Goal: Task Accomplishment & Management: Use online tool/utility

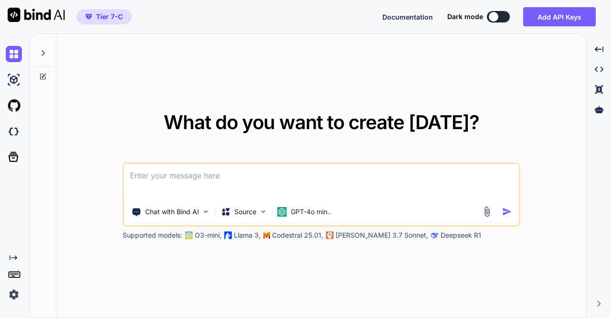
type textarea "x"
click at [6, 133] on img at bounding box center [14, 131] width 16 height 16
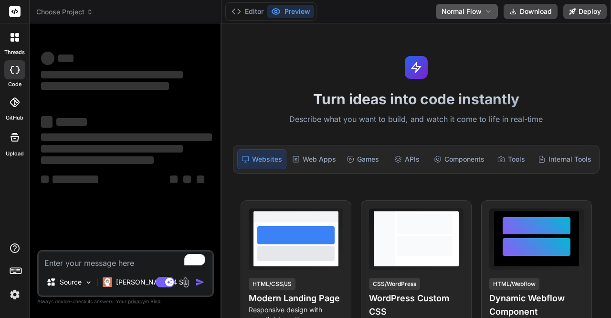
click at [472, 8] on span "Normal Flow" at bounding box center [462, 12] width 40 height 10
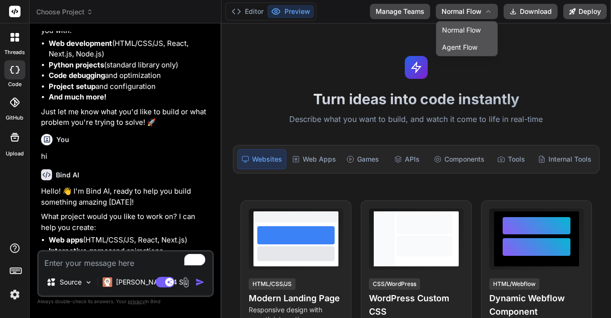
scroll to position [195, 0]
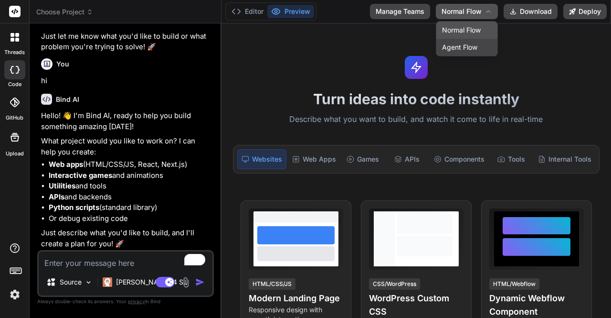
click at [461, 11] on span "Normal Flow" at bounding box center [462, 12] width 40 height 10
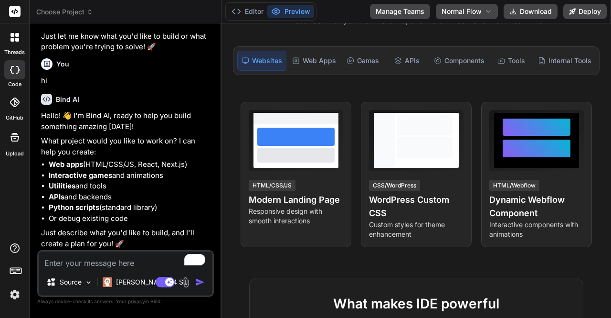
scroll to position [0, 0]
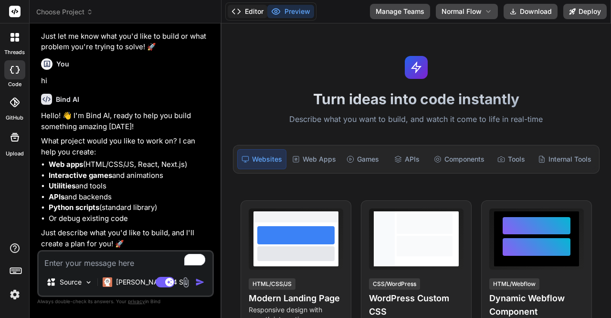
click at [252, 10] on button "Editor" at bounding box center [248, 11] width 40 height 13
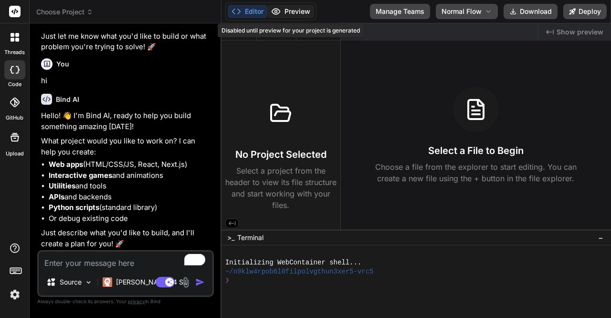
click at [278, 9] on icon at bounding box center [276, 12] width 8 height 6
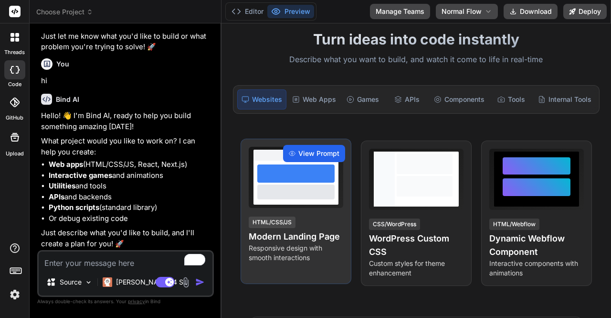
scroll to position [60, 0]
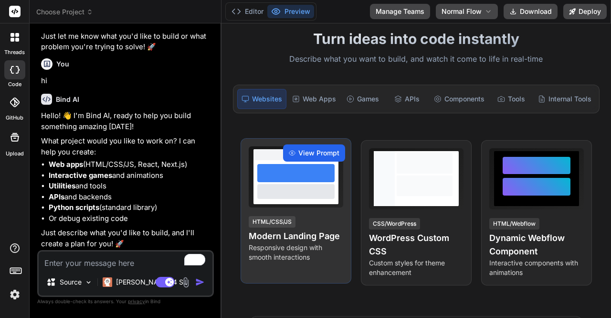
click at [324, 150] on span "View Prompt" at bounding box center [319, 153] width 41 height 10
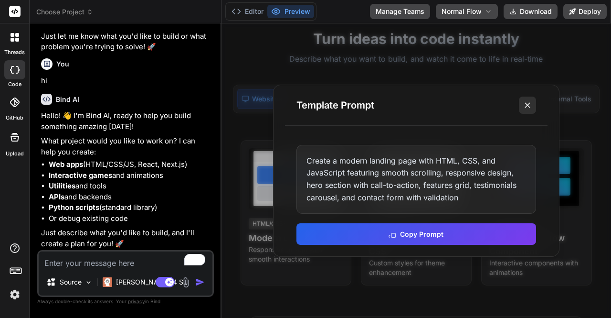
click at [528, 103] on icon at bounding box center [528, 105] width 10 height 10
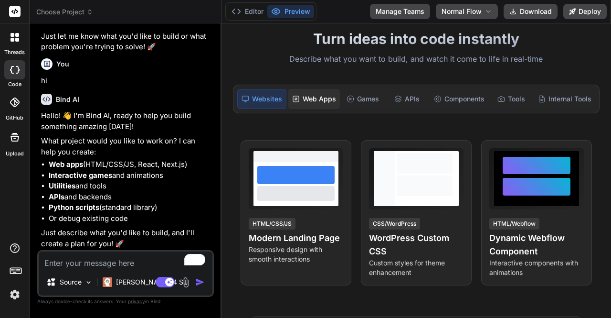
click at [315, 98] on div "Web Apps" at bounding box center [315, 99] width 52 height 20
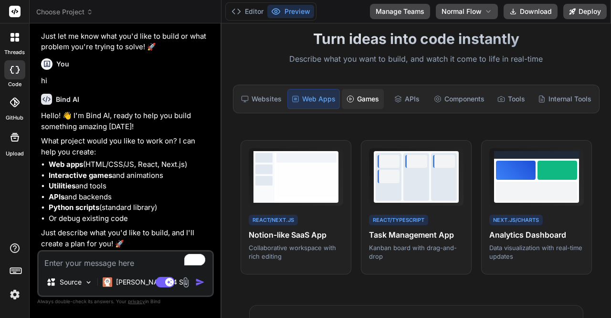
click at [371, 95] on div "Games" at bounding box center [363, 99] width 42 height 20
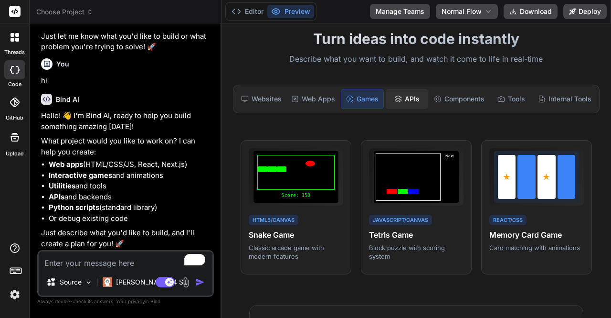
click at [403, 96] on div "APIs" at bounding box center [407, 99] width 42 height 20
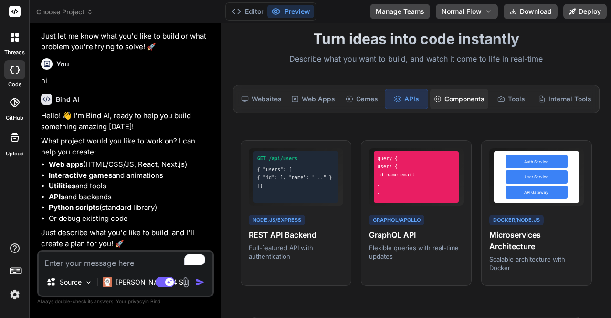
click at [440, 96] on div "Components" at bounding box center [459, 99] width 58 height 20
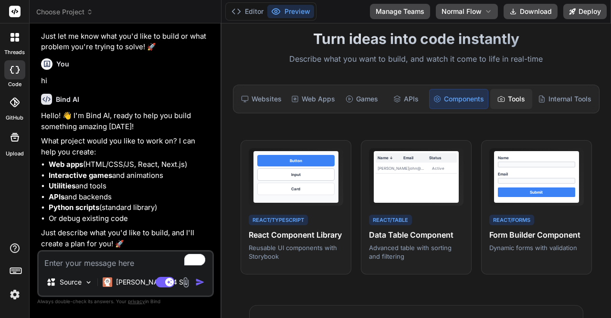
click at [505, 96] on div "Tools" at bounding box center [512, 99] width 42 height 20
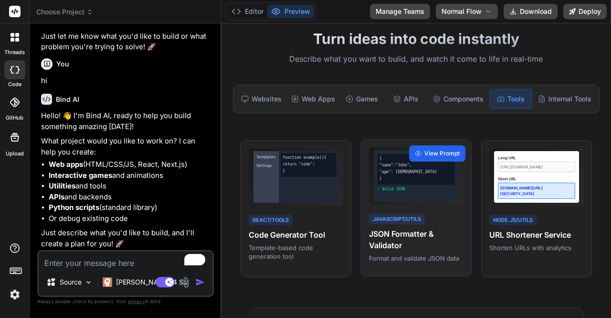
click at [435, 150] on span "View Prompt" at bounding box center [442, 153] width 35 height 9
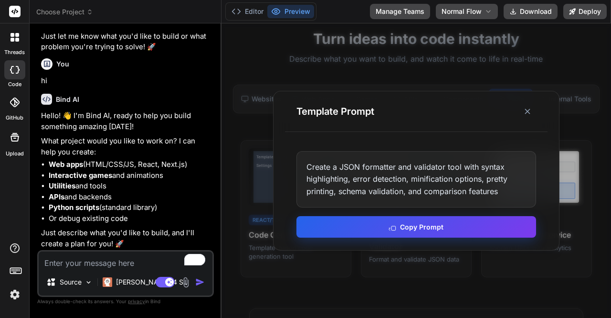
click at [399, 234] on button "Copy Prompt" at bounding box center [417, 226] width 240 height 21
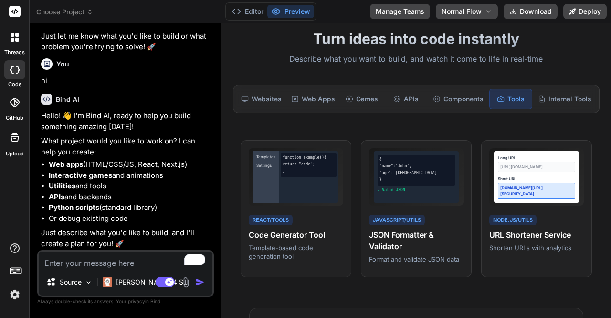
click at [113, 264] on textarea "To enrich screen reader interactions, please activate Accessibility in Grammarl…" at bounding box center [126, 259] width 174 height 17
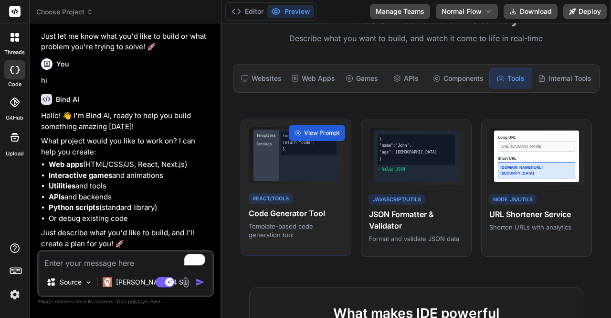
scroll to position [82, 0]
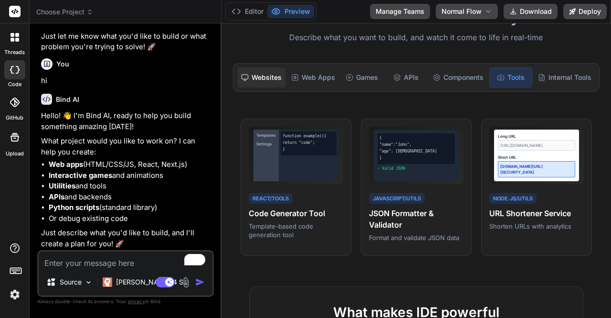
click at [258, 75] on div "Websites" at bounding box center [261, 77] width 48 height 20
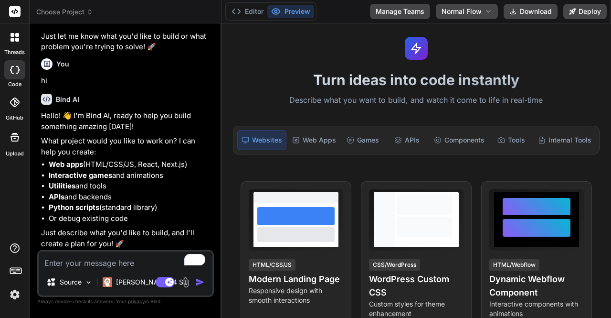
scroll to position [0, 0]
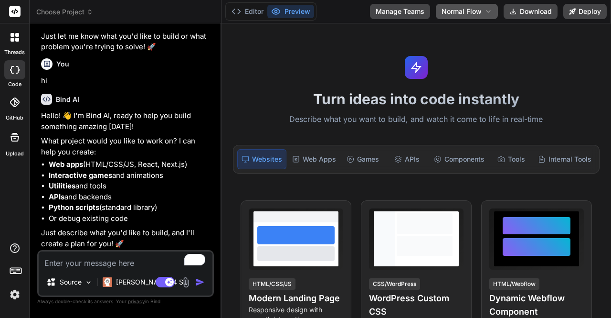
click at [455, 9] on span "Normal Flow" at bounding box center [462, 12] width 40 height 10
click at [468, 63] on div "Turn ideas into code instantly Describe what you want to build, and watch it co…" at bounding box center [417, 170] width 390 height 294
click at [477, 6] on button "Normal Flow" at bounding box center [467, 11] width 62 height 15
click at [380, 48] on div "Turn ideas into code instantly Describe what you want to build, and watch it co…" at bounding box center [417, 170] width 390 height 294
click at [487, 10] on icon at bounding box center [489, 12] width 8 height 8
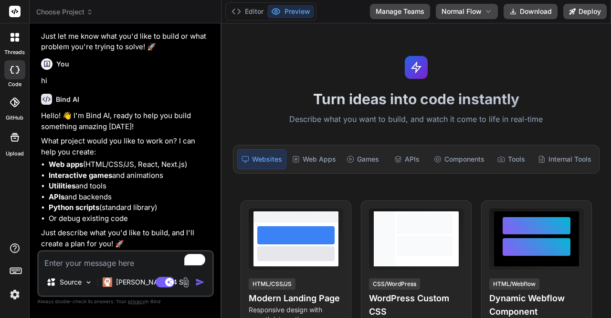
click at [416, 33] on div "Turn ideas into code instantly Describe what you want to build, and watch it co…" at bounding box center [417, 170] width 390 height 294
click at [314, 157] on div "Web Apps" at bounding box center [315, 159] width 52 height 20
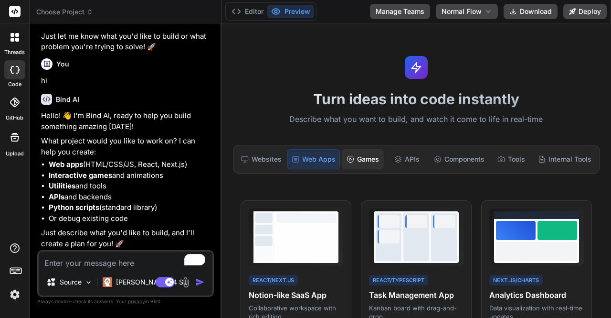
click at [365, 155] on div "Games" at bounding box center [363, 159] width 42 height 20
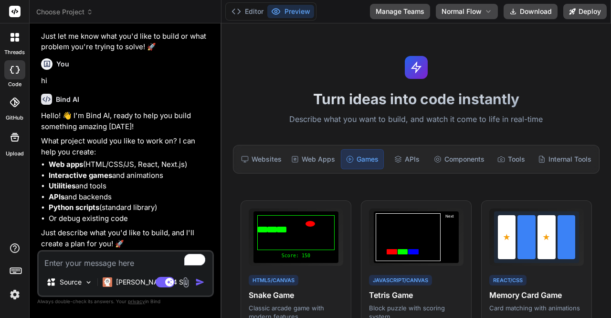
click at [62, 13] on span "Choose Project" at bounding box center [64, 12] width 57 height 10
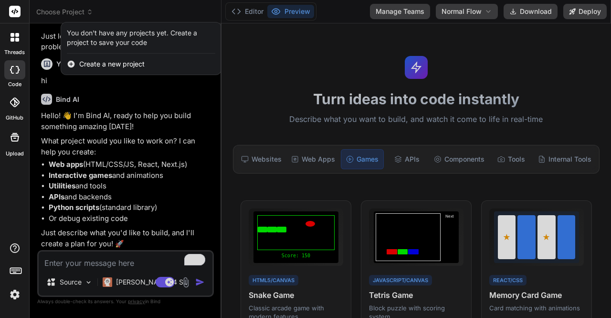
click at [37, 35] on div at bounding box center [305, 159] width 611 height 318
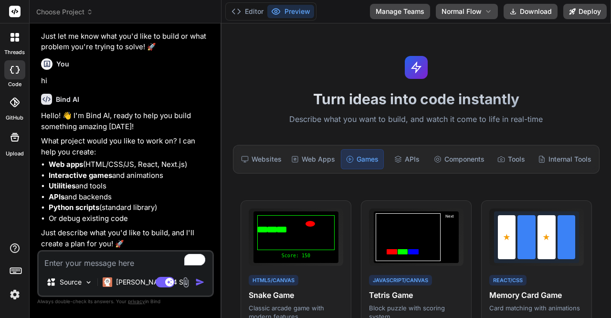
click at [18, 295] on img at bounding box center [15, 294] width 16 height 16
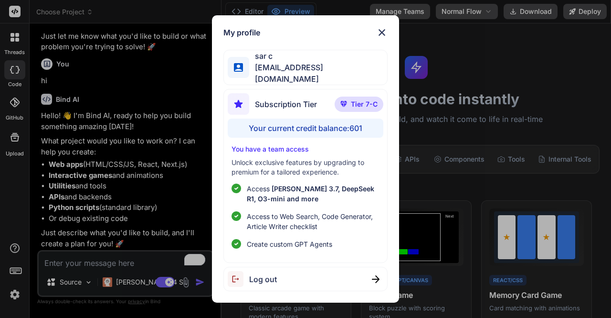
click at [271, 273] on span "Log out" at bounding box center [263, 278] width 28 height 11
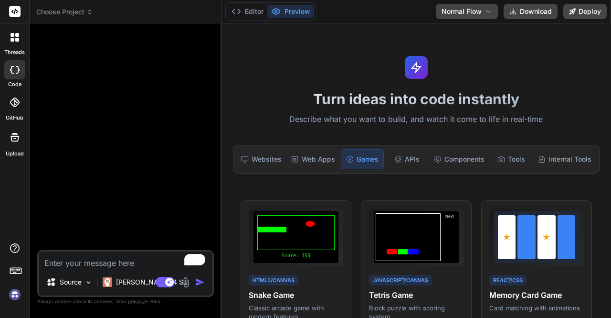
scroll to position [9, 0]
click at [17, 291] on img at bounding box center [15, 294] width 16 height 16
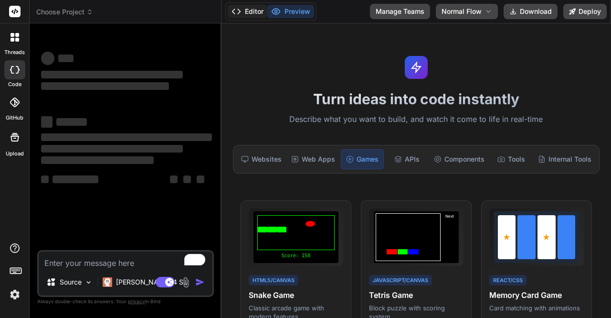
click at [247, 9] on button "Editor" at bounding box center [248, 11] width 40 height 13
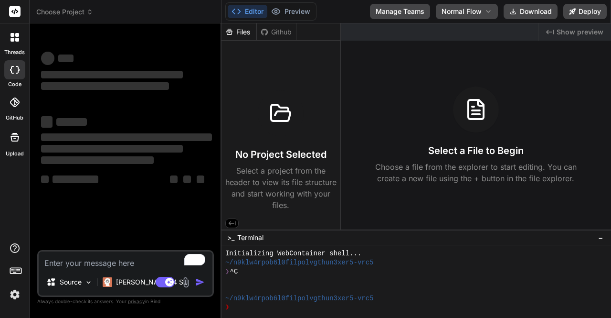
click at [61, 12] on span "Choose Project" at bounding box center [64, 12] width 57 height 10
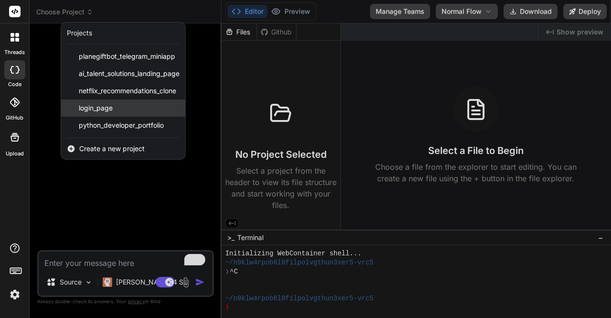
click at [107, 104] on span "login_page" at bounding box center [96, 108] width 34 height 10
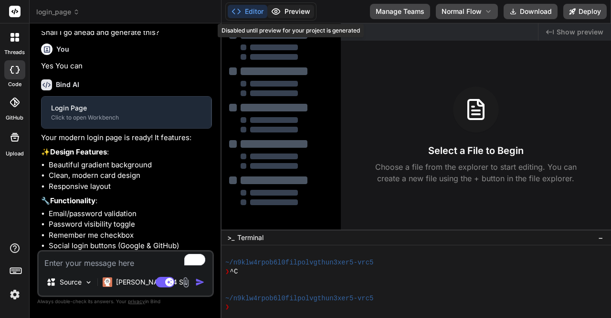
scroll to position [343, 0]
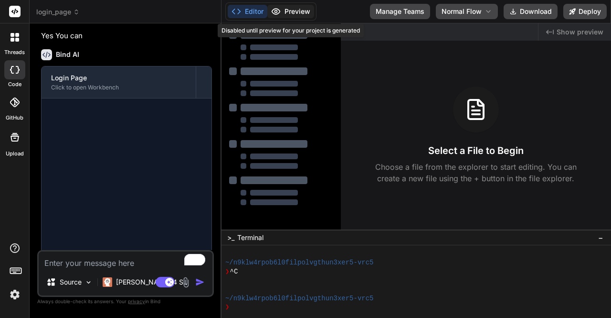
click at [296, 8] on button "Preview" at bounding box center [291, 11] width 47 height 13
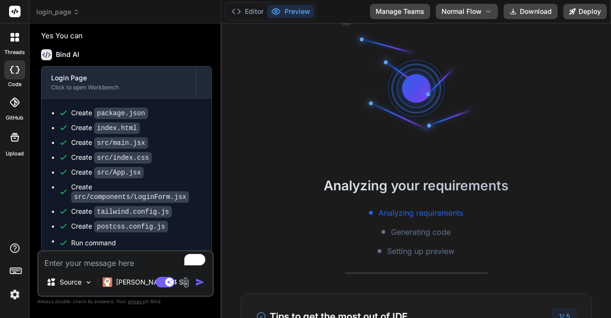
scroll to position [0, 0]
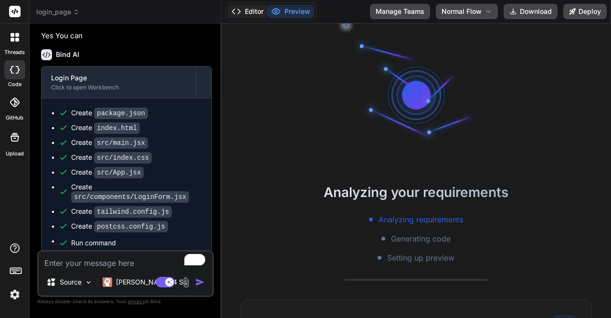
click at [244, 10] on button "Editor" at bounding box center [248, 11] width 40 height 13
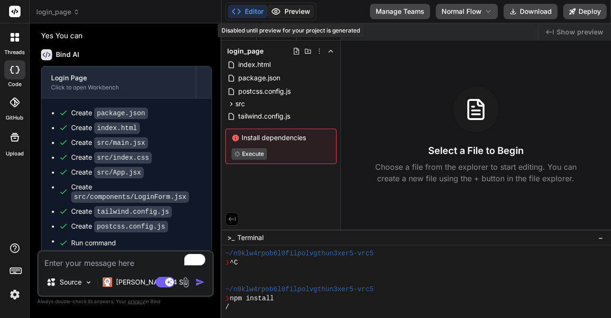
click at [289, 10] on button "Preview" at bounding box center [291, 11] width 47 height 13
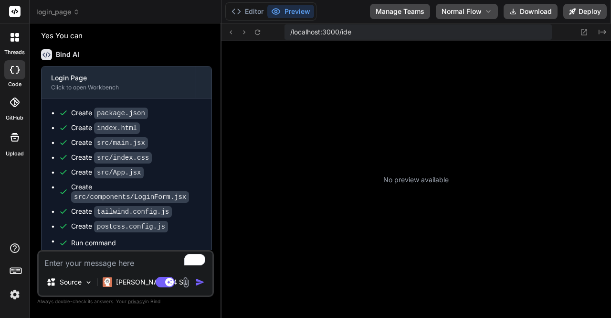
scroll to position [196, 0]
type textarea "x"
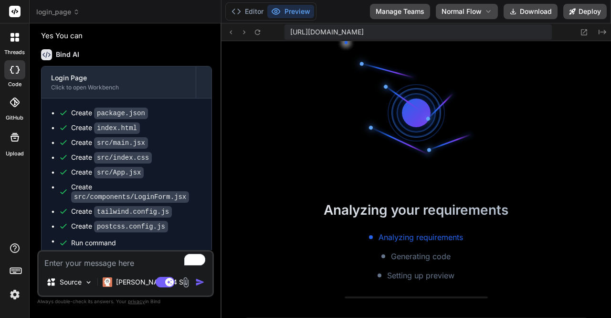
scroll to position [71, 0]
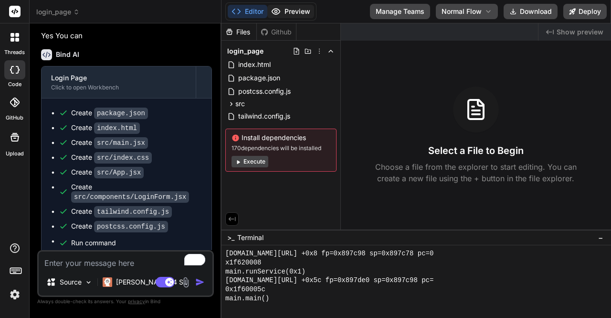
click at [290, 14] on div "Editor Preview" at bounding box center [270, 11] width 91 height 18
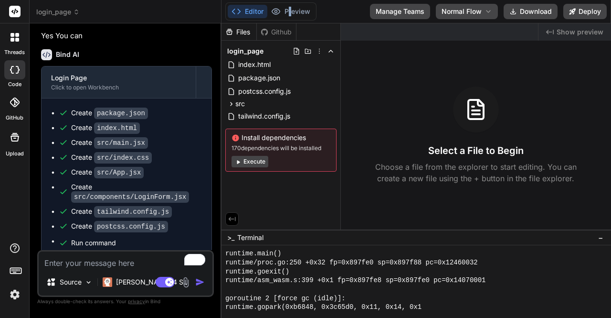
scroll to position [704, 0]
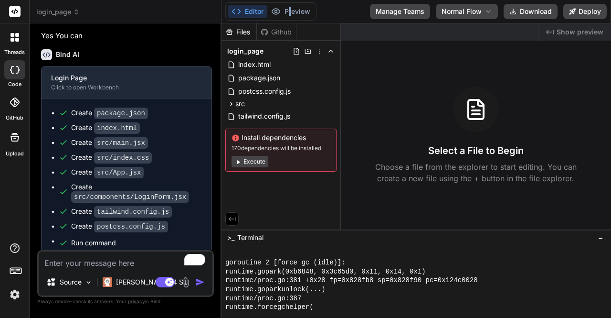
copy button "r"
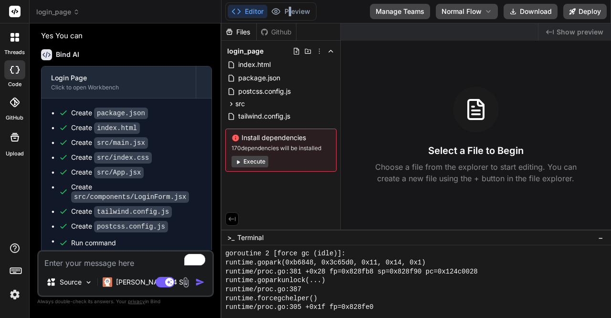
copy button "r"
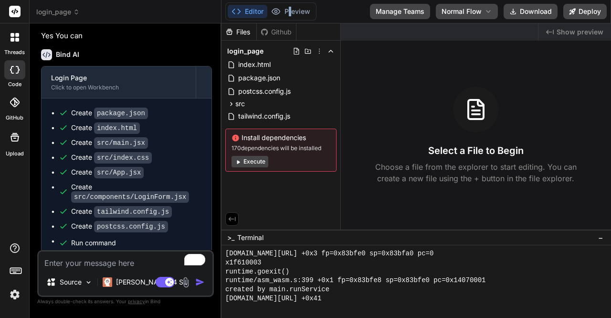
scroll to position [1391, 0]
click at [325, 12] on div "Editor Preview Manage Teams Normal Flow Download Deploy" at bounding box center [417, 11] width 390 height 23
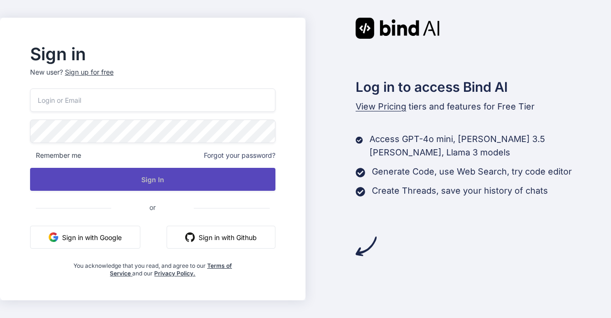
type input "appsumo_5@yopmail.com"
click at [143, 186] on button "Sign In" at bounding box center [153, 179] width 246 height 23
click at [150, 180] on button "Sign In" at bounding box center [153, 179] width 246 height 23
